Goal: Contribute content

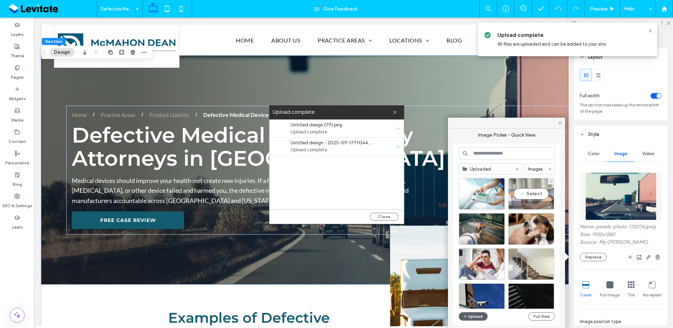
click at [527, 189] on div "Select" at bounding box center [532, 194] width 46 height 32
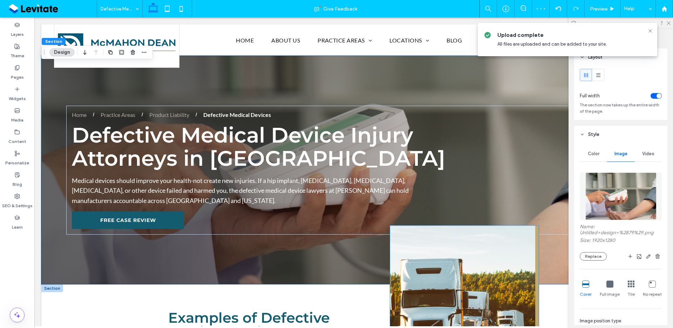
click at [491, 243] on img at bounding box center [464, 307] width 149 height 162
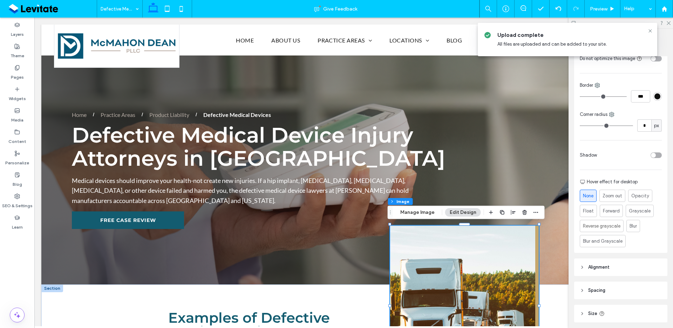
scroll to position [244, 0]
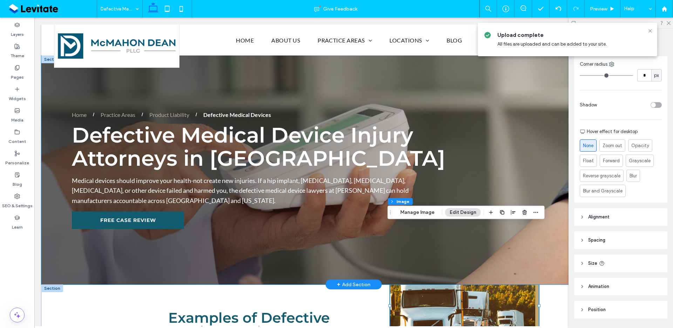
click at [449, 247] on div "Defective Medical Device Injury Attorneys in [GEOGRAPHIC_DATA] Home Practice Ar…" at bounding box center [353, 169] width 625 height 229
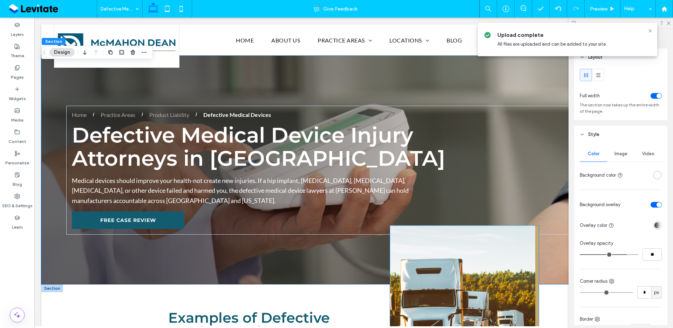
click at [458, 297] on img at bounding box center [464, 307] width 149 height 162
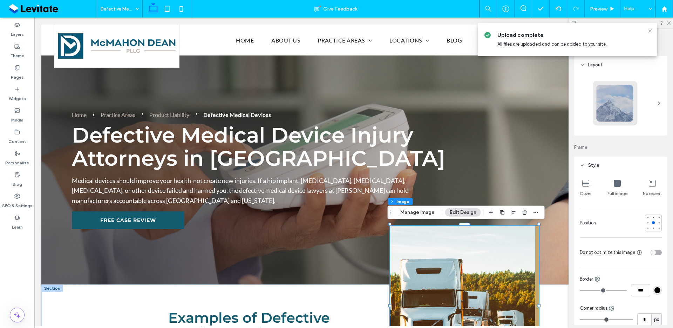
click at [458, 297] on img at bounding box center [464, 307] width 149 height 162
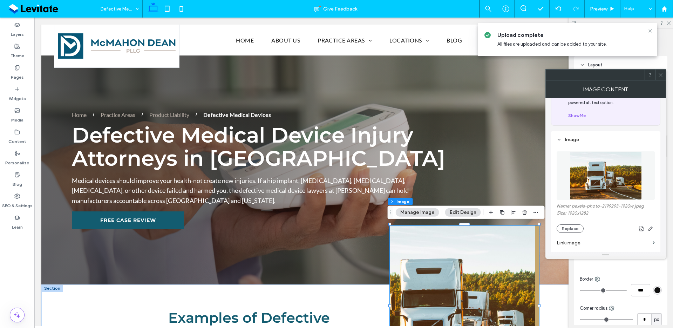
scroll to position [68, 0]
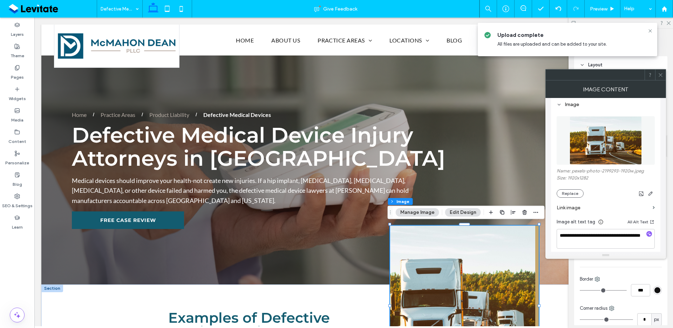
click at [569, 184] on div "Name: pexels-photo-2199293-1920w.jpeg Size: 1920x1282 Replace" at bounding box center [606, 182] width 98 height 29
click at [570, 190] on button "Replace" at bounding box center [570, 193] width 27 height 8
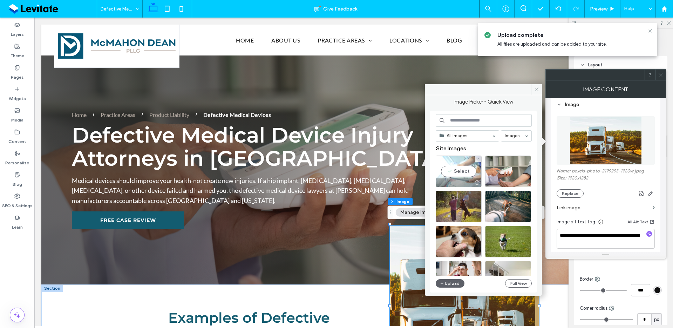
click at [466, 163] on div "Select" at bounding box center [459, 171] width 46 height 32
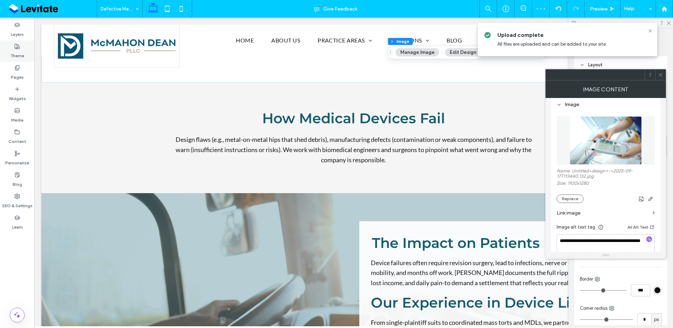
scroll to position [396, 0]
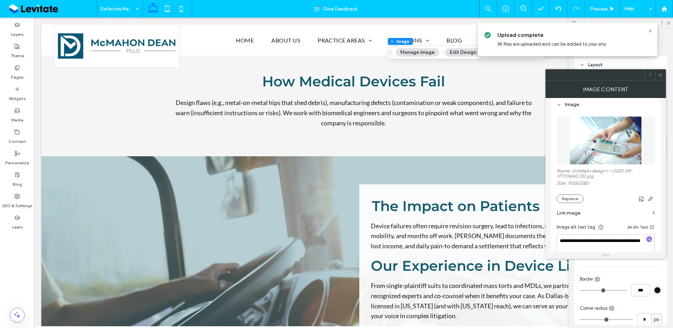
click at [662, 74] on icon at bounding box center [660, 74] width 5 height 5
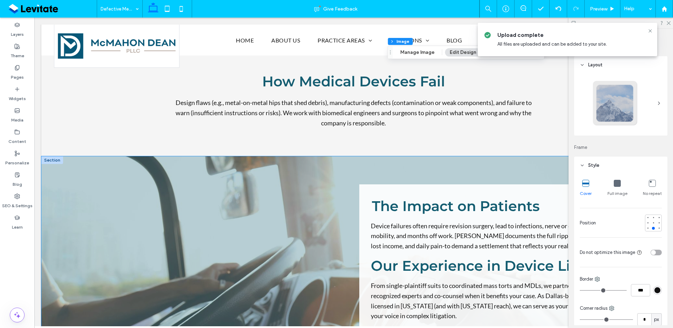
click at [525, 175] on div "The Impact on Patients Device failures often require revision surgery, lead to …" at bounding box center [353, 259] width 625 height 207
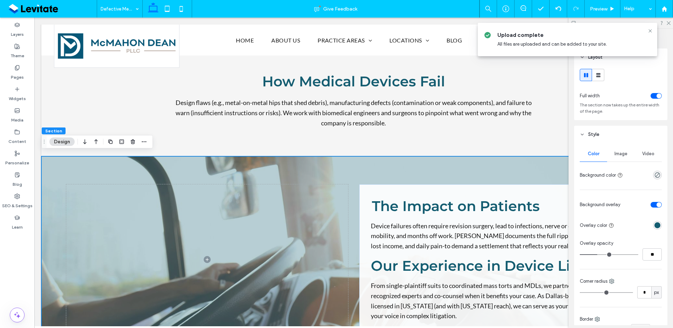
click at [611, 149] on div "Image" at bounding box center [620, 153] width 27 height 15
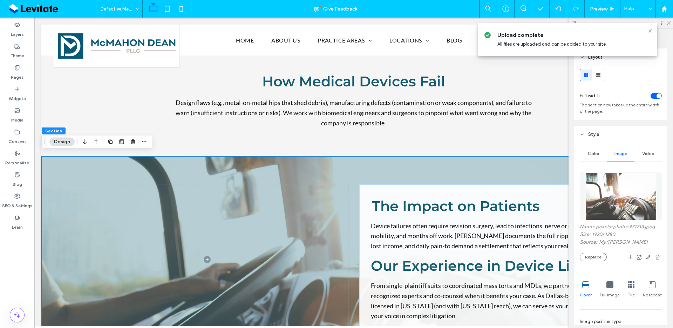
click at [581, 250] on div "Name: pexels-photo-977213.jpeg Size: 1920x1280 Source: My / [PERSON_NAME]" at bounding box center [621, 242] width 82 height 38
click at [588, 255] on button "Replace" at bounding box center [593, 257] width 27 height 8
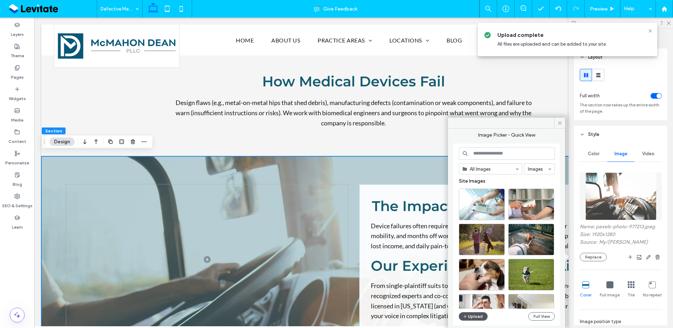
click at [483, 312] on button "Upload" at bounding box center [473, 316] width 29 height 8
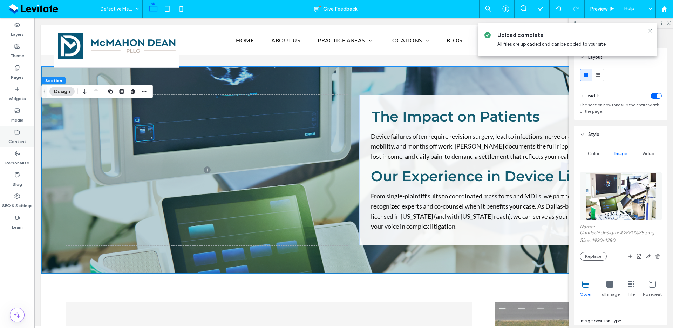
scroll to position [627, 0]
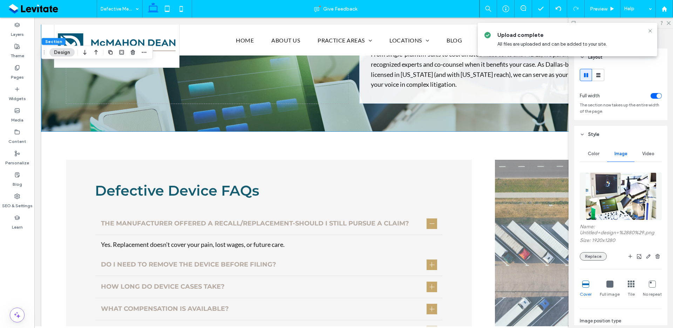
click at [594, 256] on button "Replace" at bounding box center [593, 256] width 27 height 8
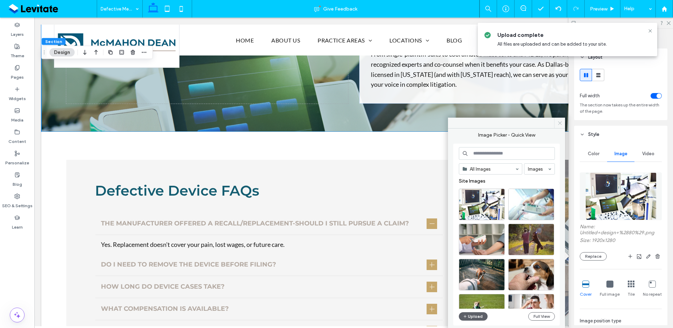
click at [560, 119] on span at bounding box center [560, 122] width 11 height 11
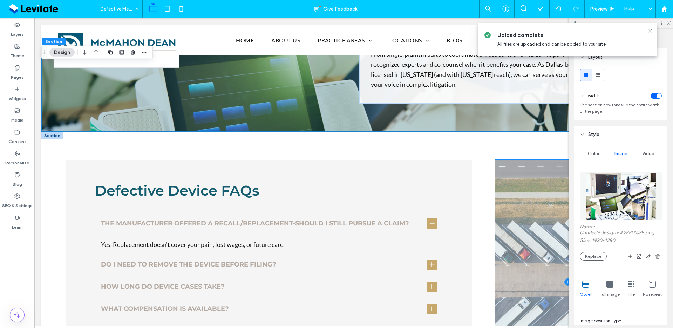
click at [530, 191] on span at bounding box center [568, 282] width 146 height 244
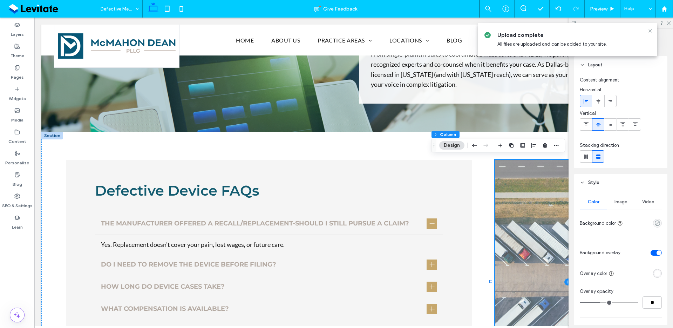
click at [622, 203] on span "Image" at bounding box center [621, 202] width 13 height 6
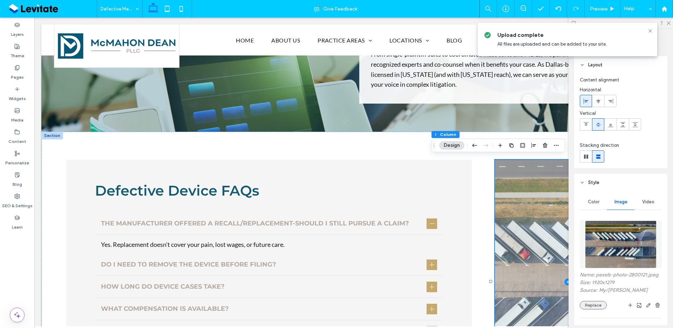
click at [603, 309] on button "Replace" at bounding box center [593, 305] width 27 height 8
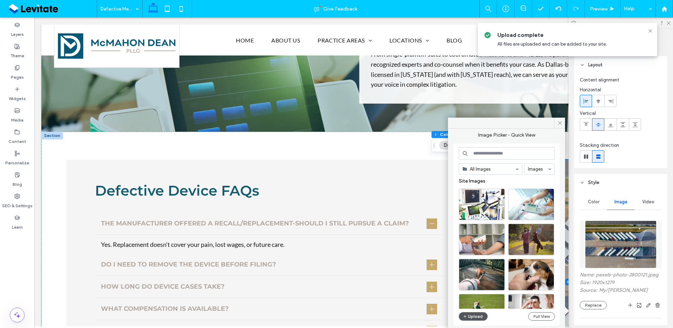
click at [465, 312] on span "button" at bounding box center [465, 316] width 5 height 8
